Goal: Navigation & Orientation: Find specific page/section

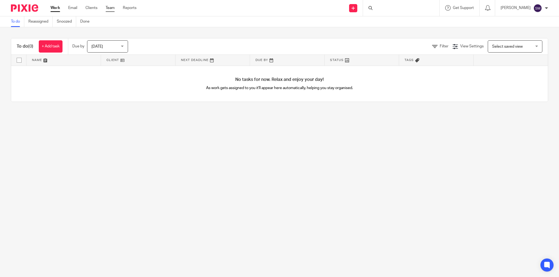
click at [112, 7] on link "Team" at bounding box center [110, 7] width 9 height 5
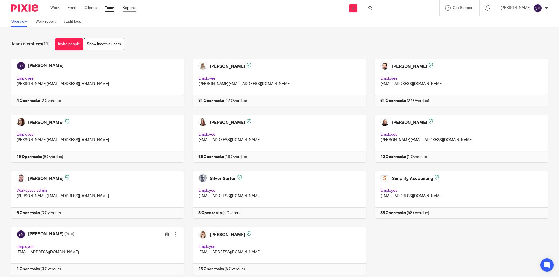
click at [128, 6] on link "Reports" at bounding box center [129, 7] width 14 height 5
